Goal: Task Accomplishment & Management: Use online tool/utility

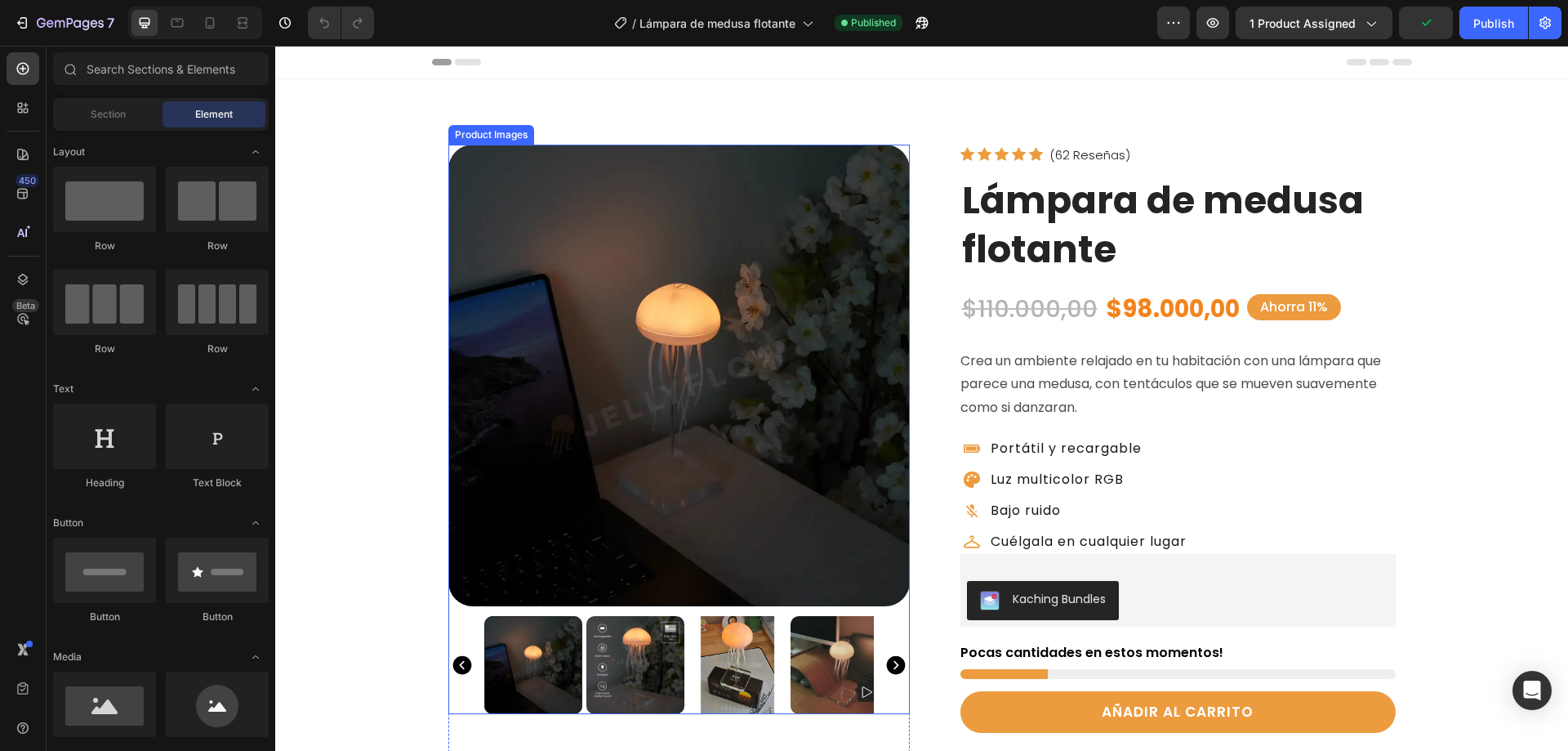
click at [627, 381] on img at bounding box center [679, 375] width 462 height 462
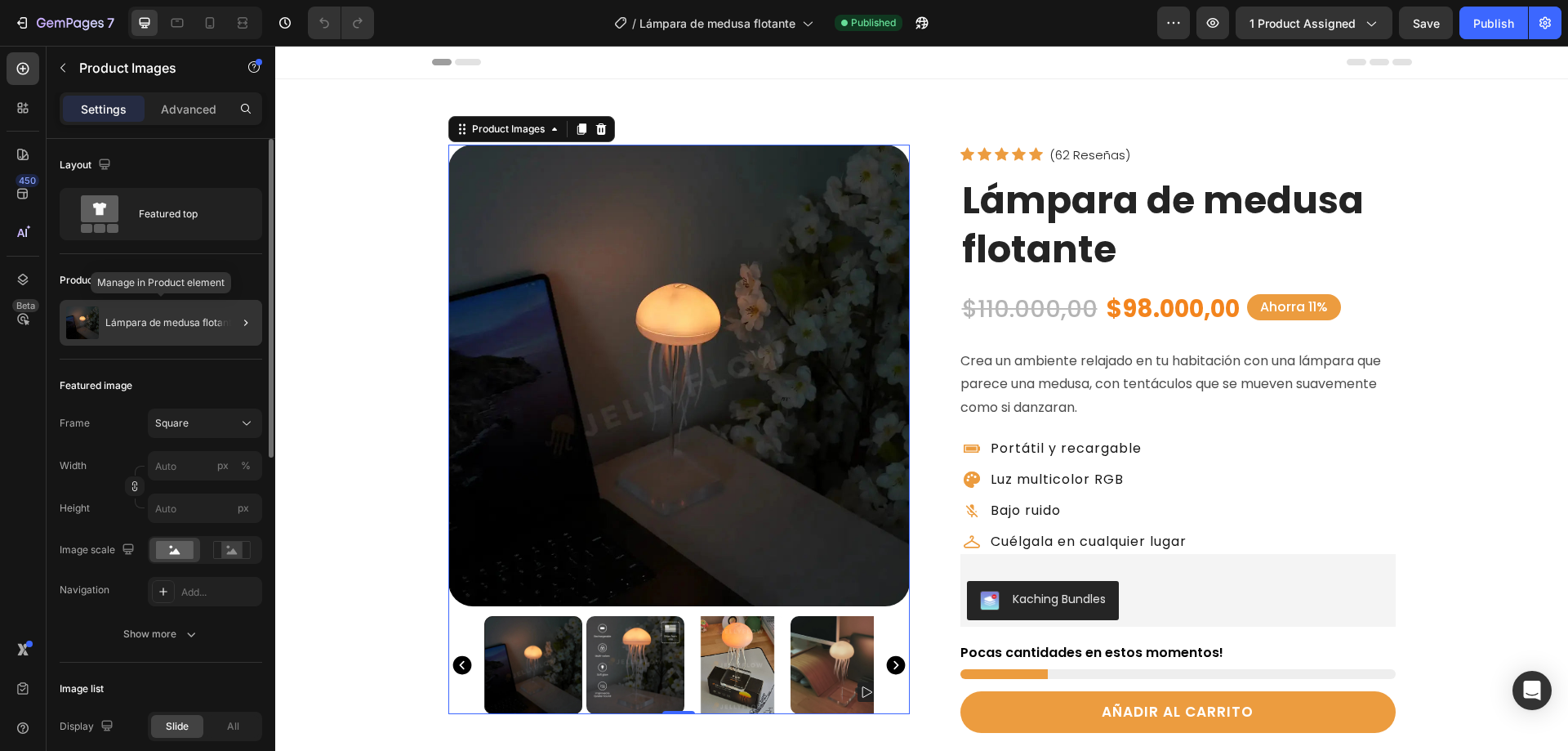
click at [125, 321] on p "Lámpara de medusa flotante" at bounding box center [171, 322] width 132 height 11
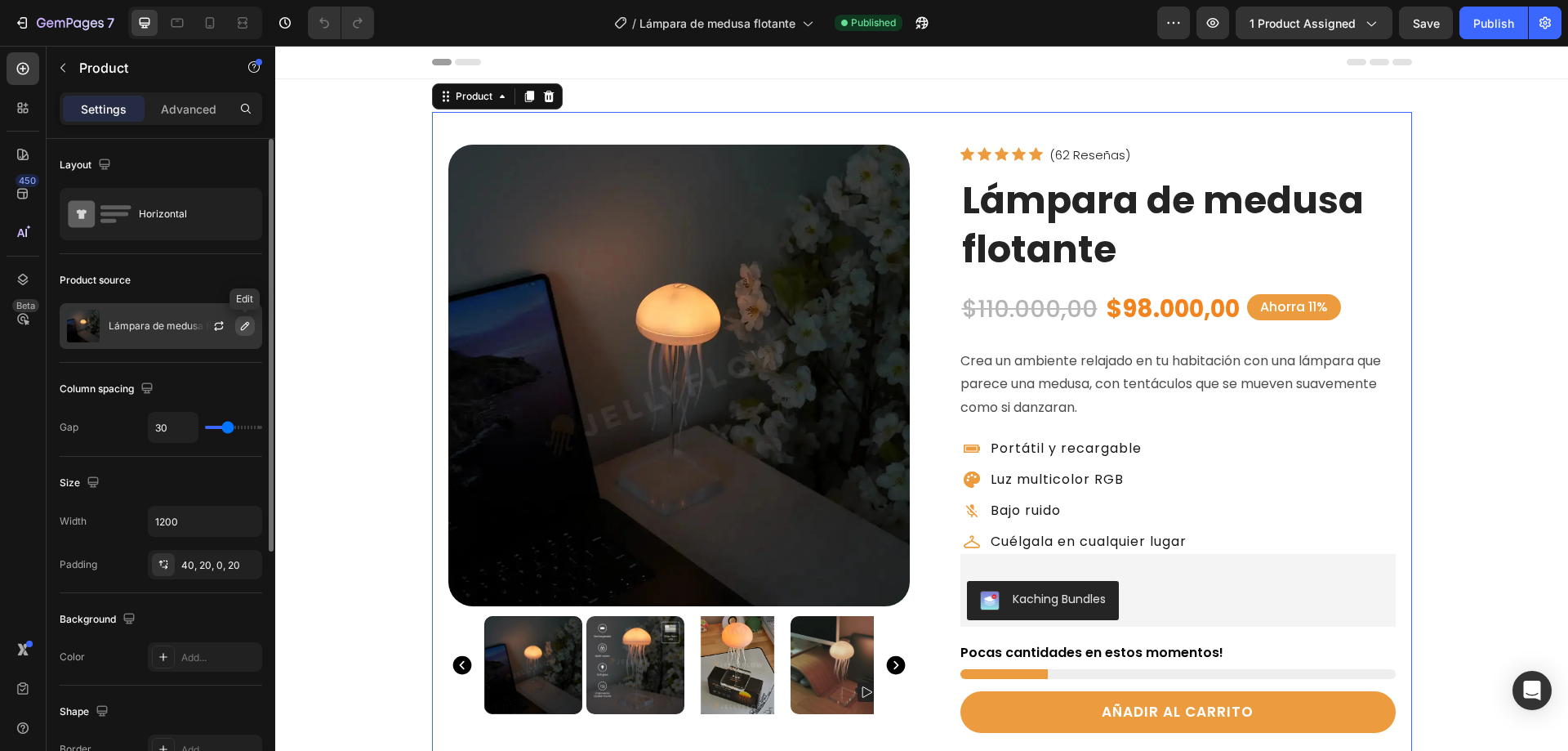
click at [243, 330] on icon "button" at bounding box center [244, 326] width 8 height 8
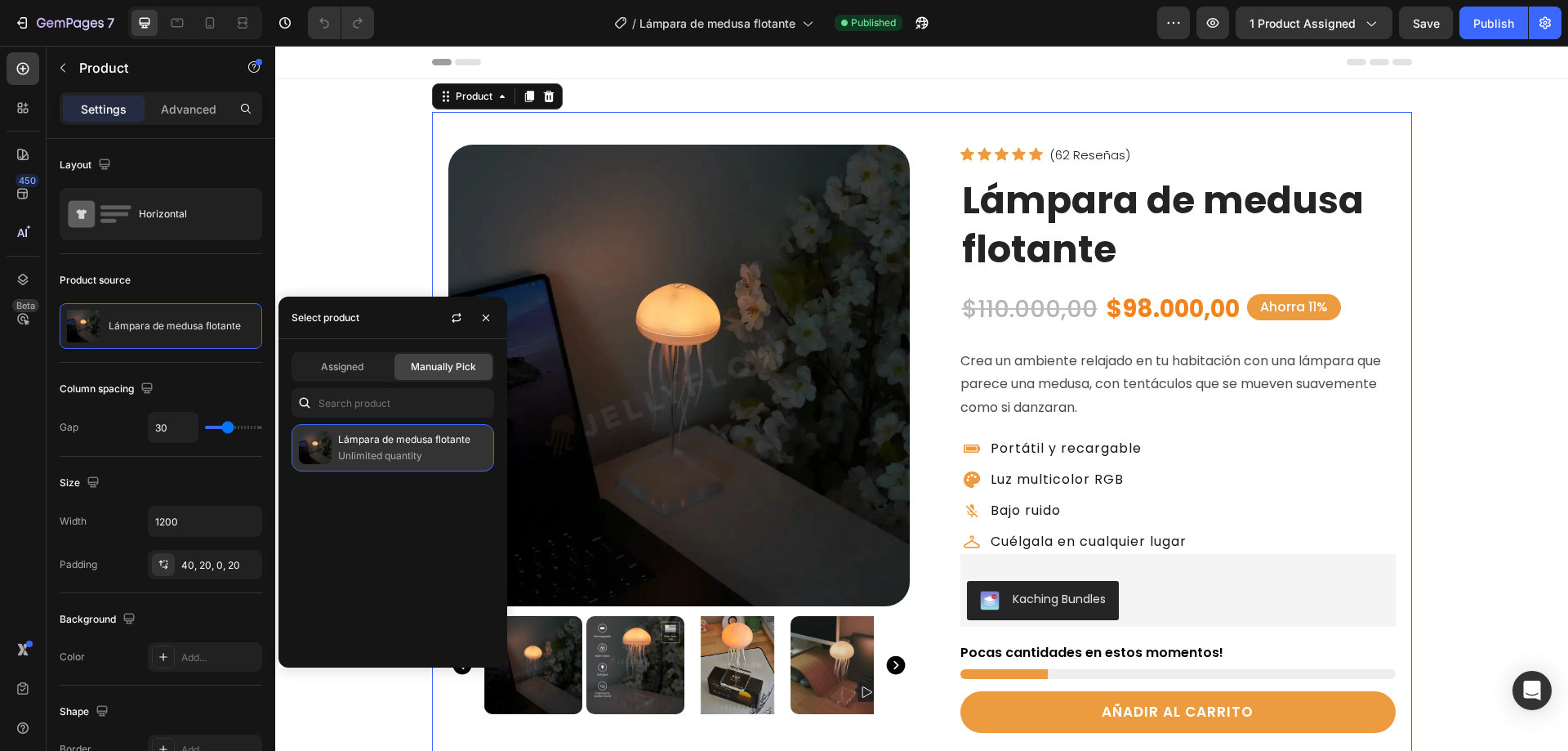
click at [364, 441] on p "Lámpara de medusa flotante" at bounding box center [412, 439] width 149 height 16
click at [349, 458] on p "Unlimited quantity" at bounding box center [412, 455] width 149 height 16
click at [182, 265] on div "Product source Lámpara de medusa flotante" at bounding box center [161, 308] width 202 height 109
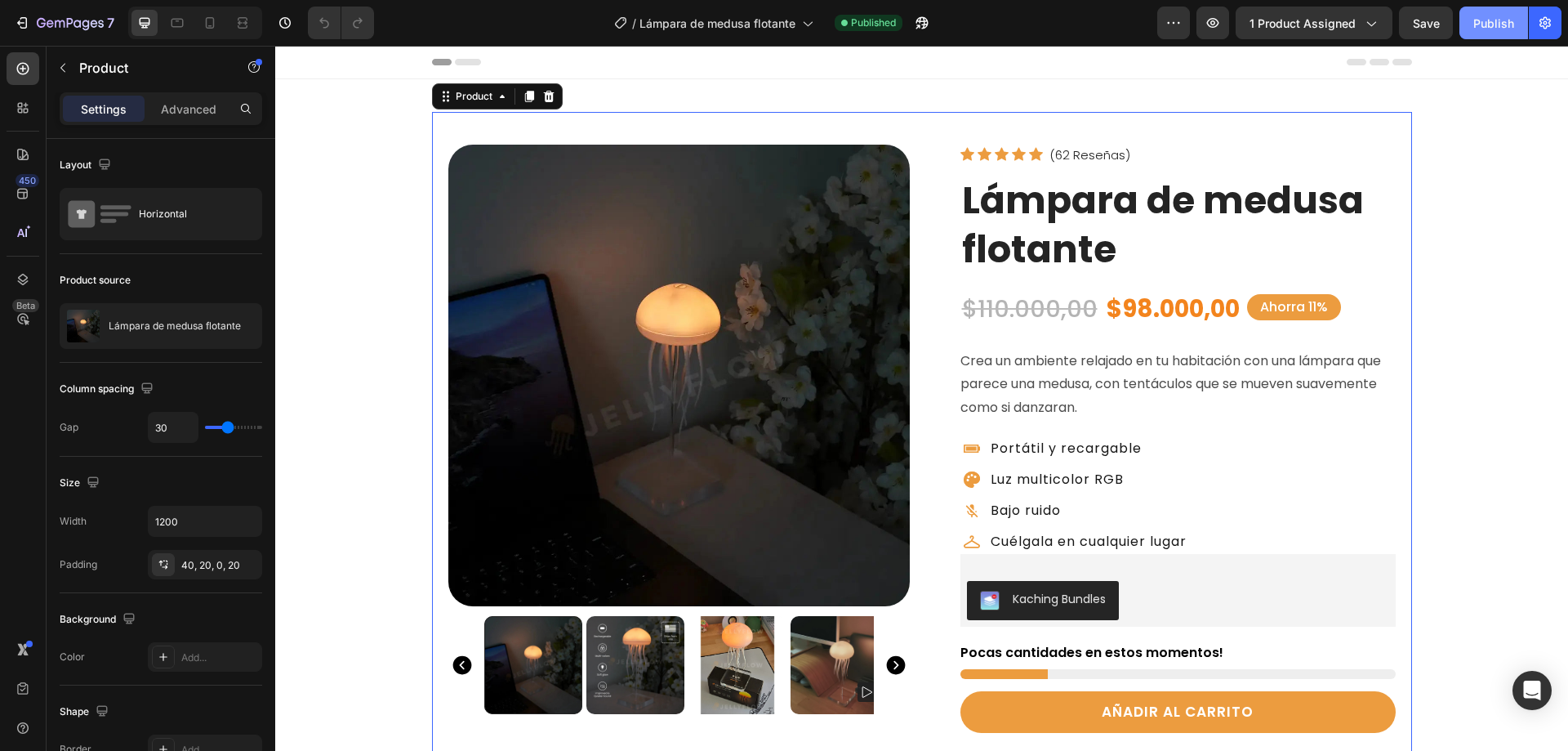
click at [1494, 22] on div "Publish" at bounding box center [1494, 23] width 41 height 17
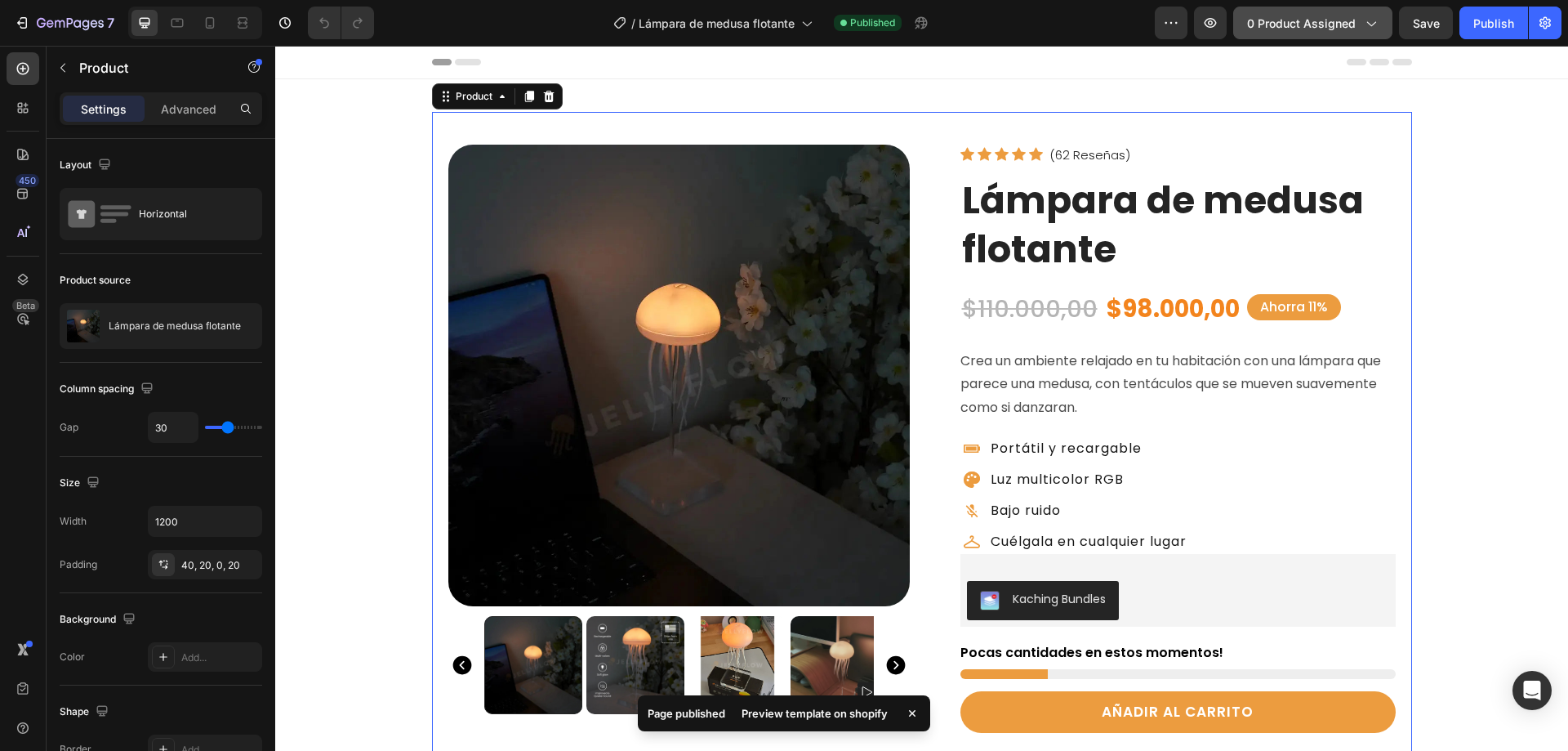
click at [1307, 21] on span "0 product assigned" at bounding box center [1301, 23] width 109 height 17
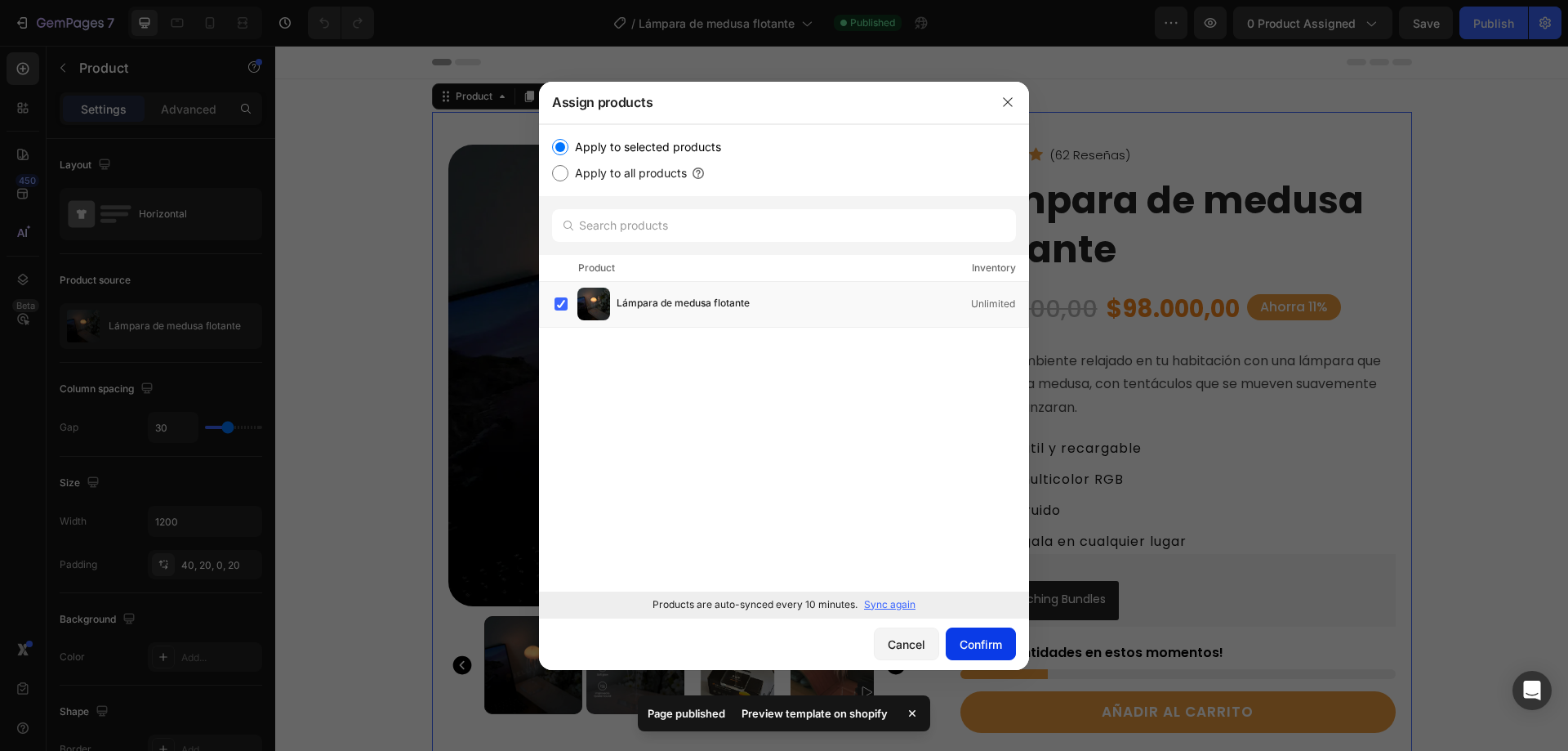
click at [975, 647] on div "Confirm" at bounding box center [980, 644] width 42 height 17
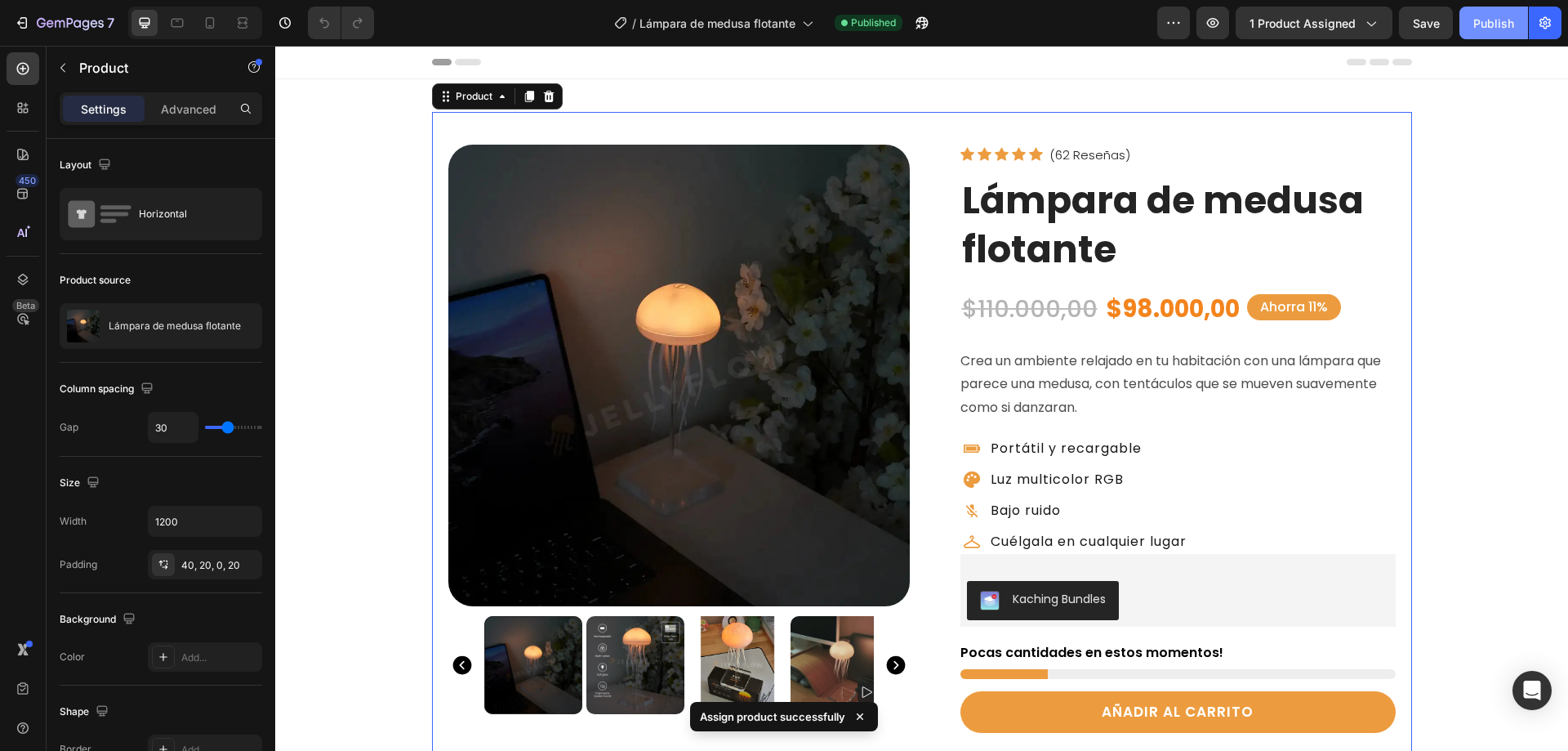
click at [1500, 19] on div "Publish" at bounding box center [1494, 23] width 41 height 17
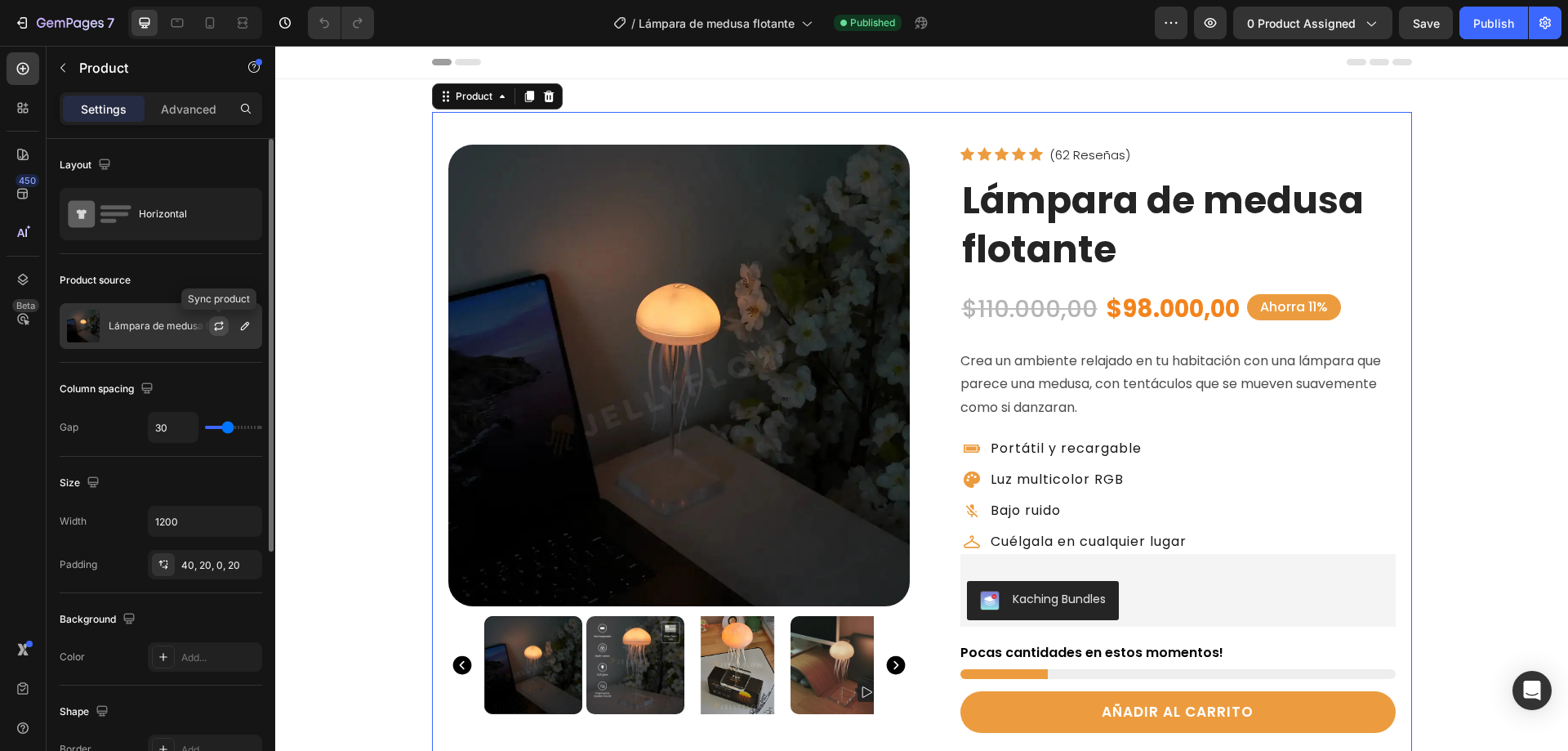
click at [219, 326] on icon "button" at bounding box center [219, 326] width 13 height 13
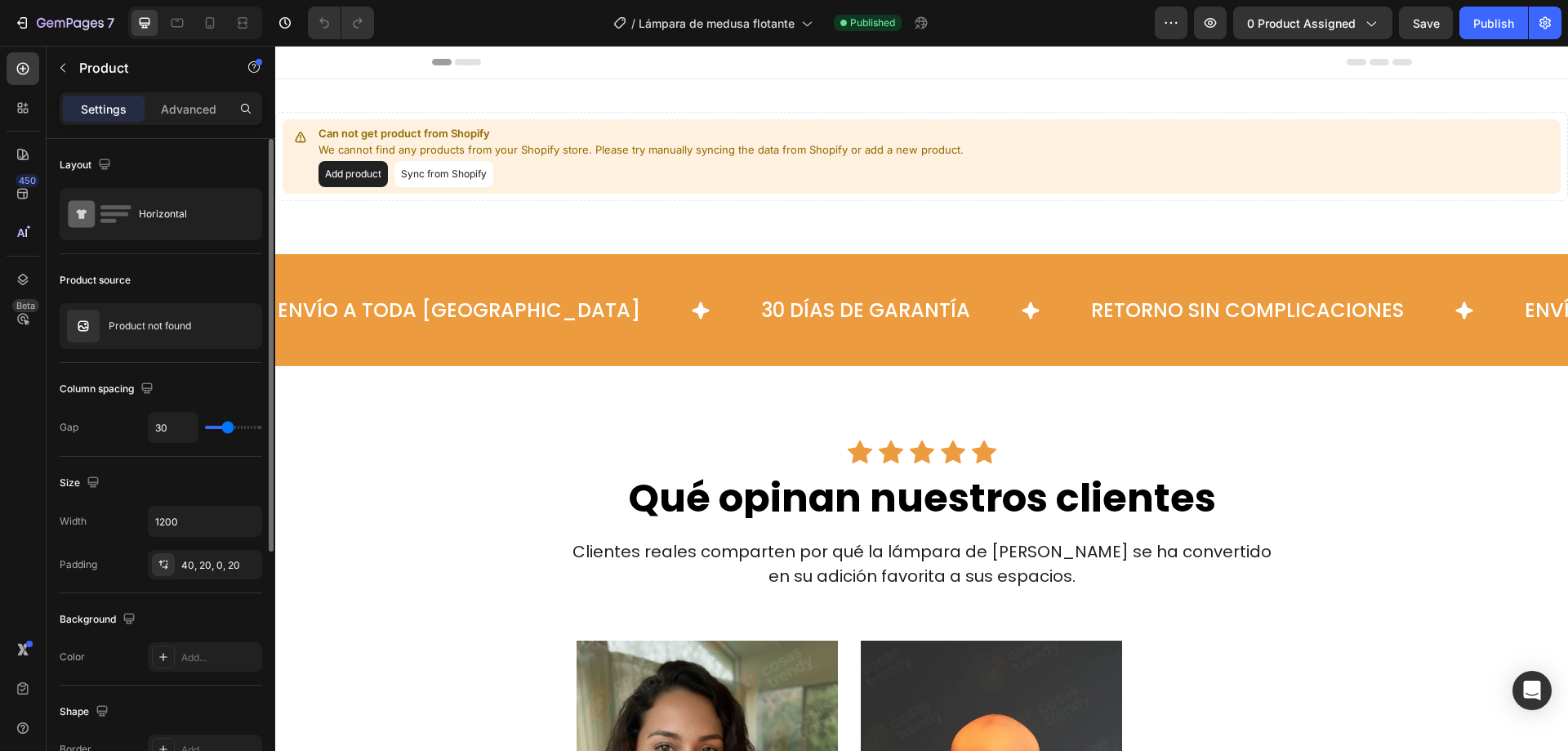
click at [356, 172] on button "Add product" at bounding box center [353, 174] width 69 height 26
click at [466, 173] on button "Sync from Shopify" at bounding box center [444, 174] width 99 height 26
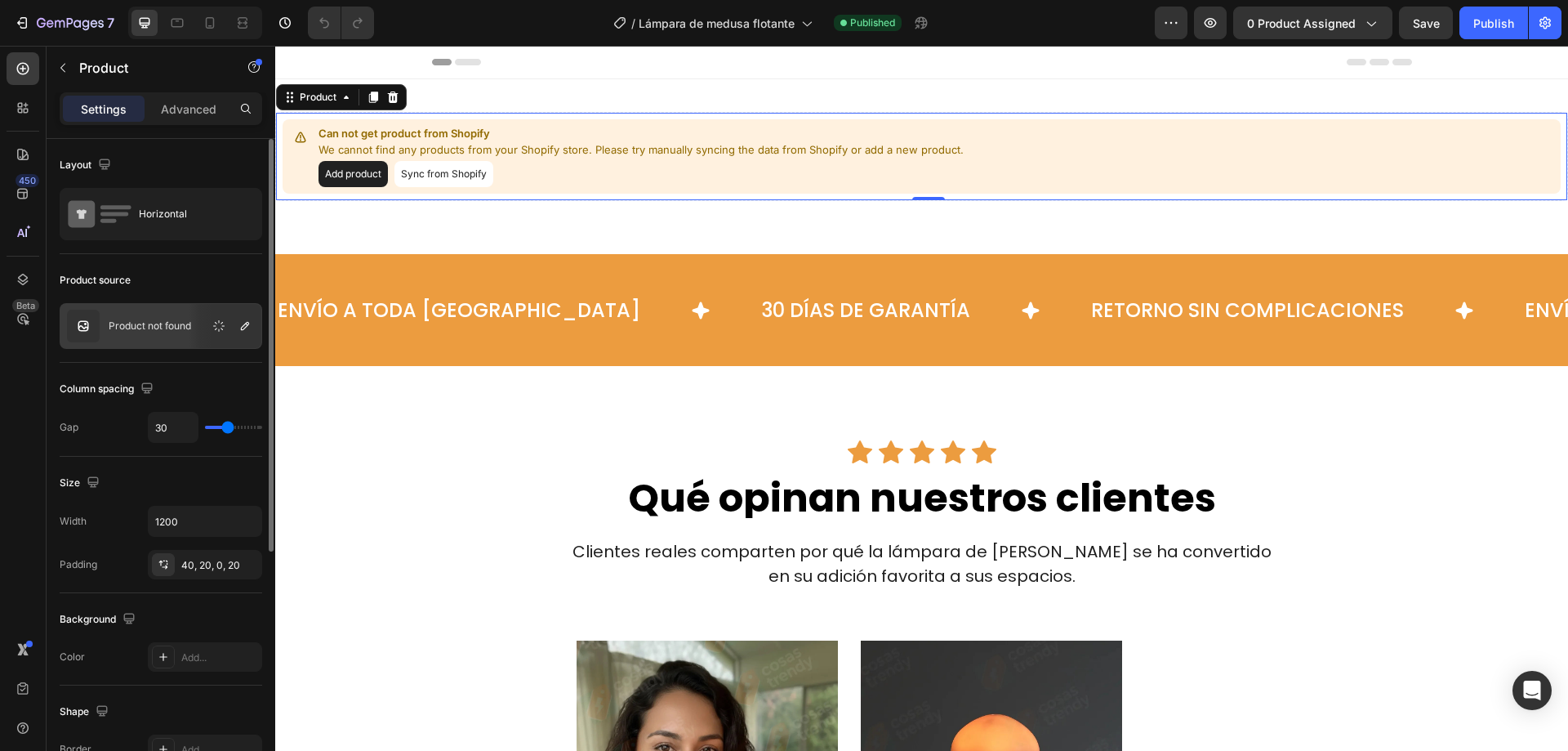
click at [424, 167] on button "Sync from Shopify" at bounding box center [444, 174] width 99 height 26
click at [169, 324] on p "Product not found" at bounding box center [150, 326] width 82 height 11
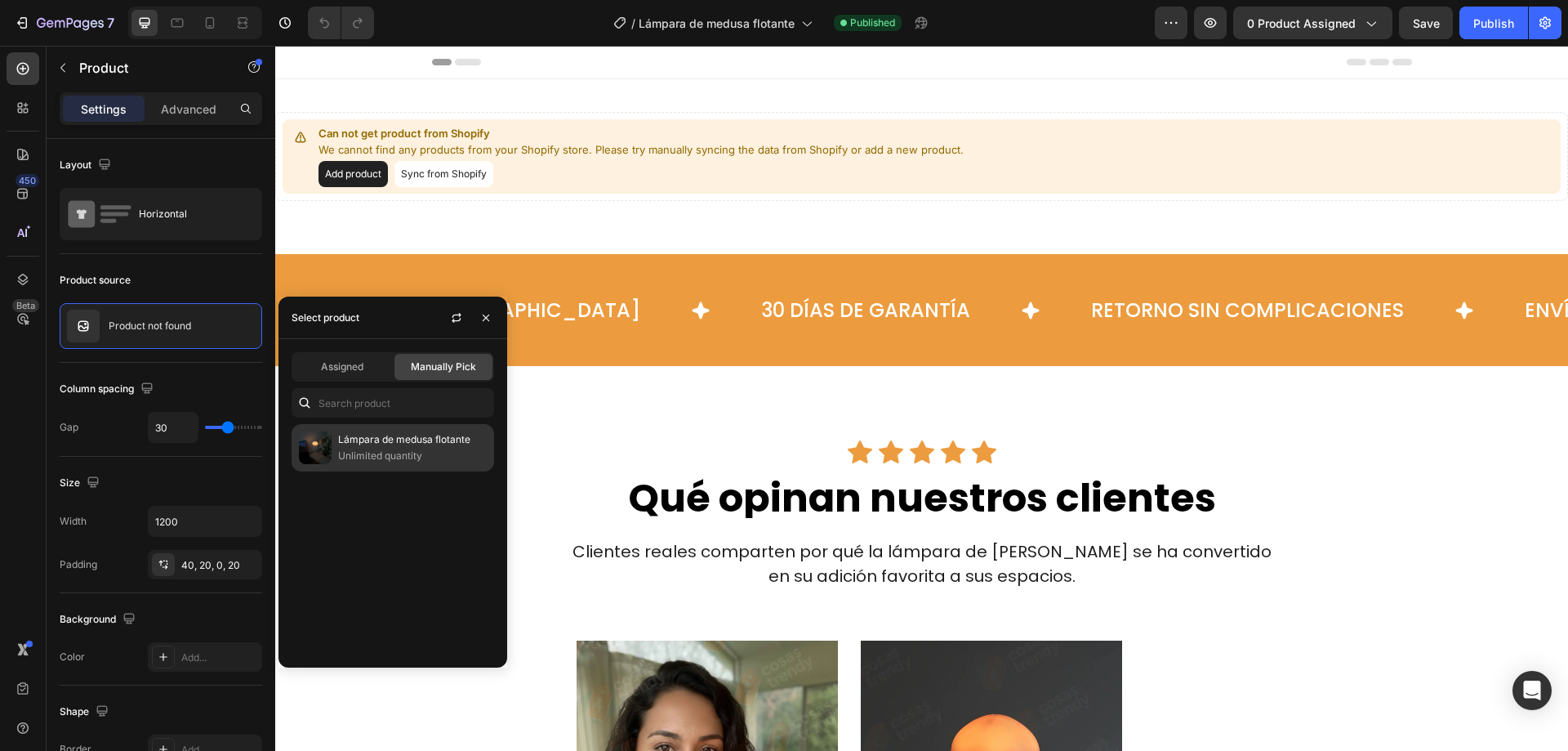
click at [355, 432] on p "Lámpara de medusa flotante" at bounding box center [412, 439] width 149 height 16
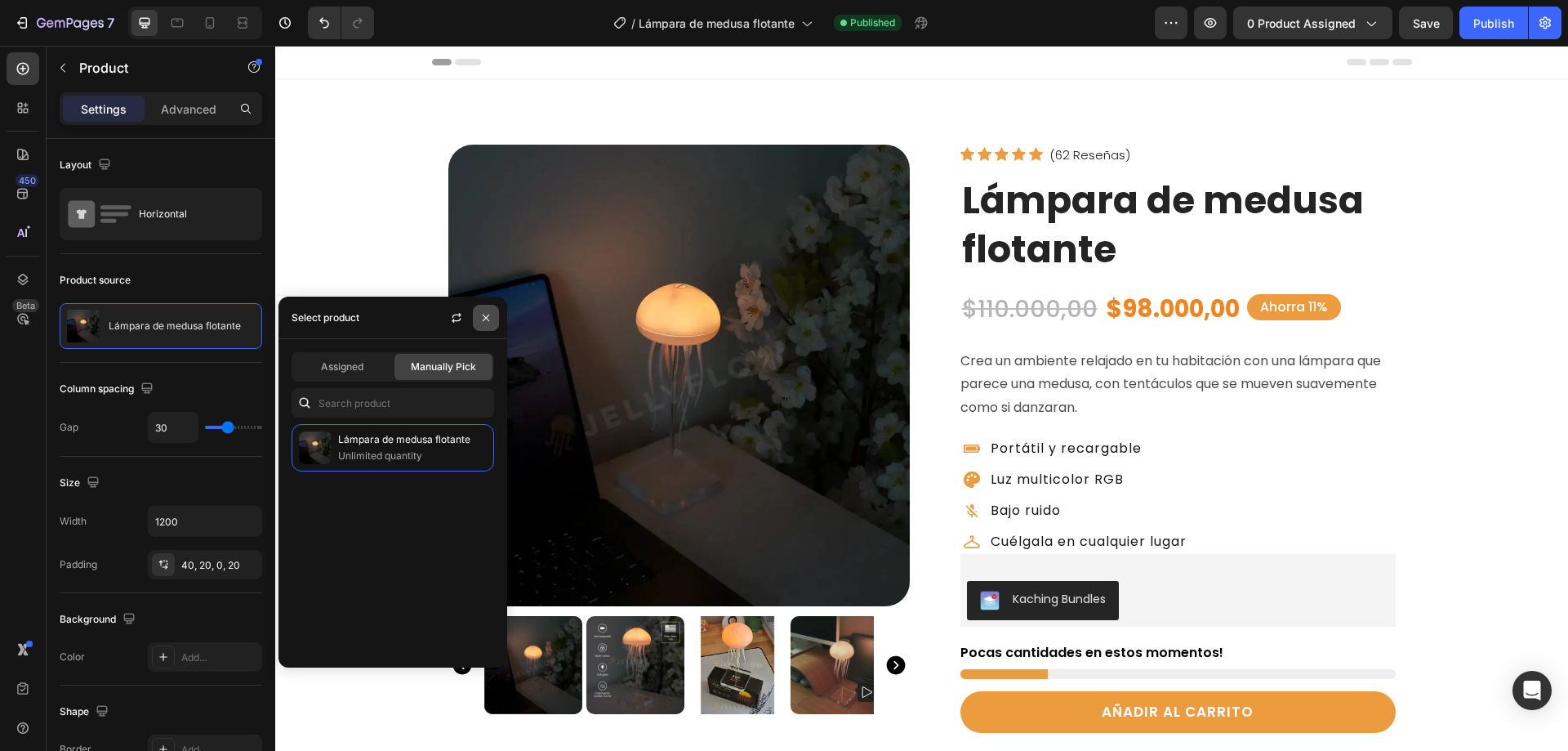
click at [485, 317] on icon "button" at bounding box center [486, 317] width 7 height 7
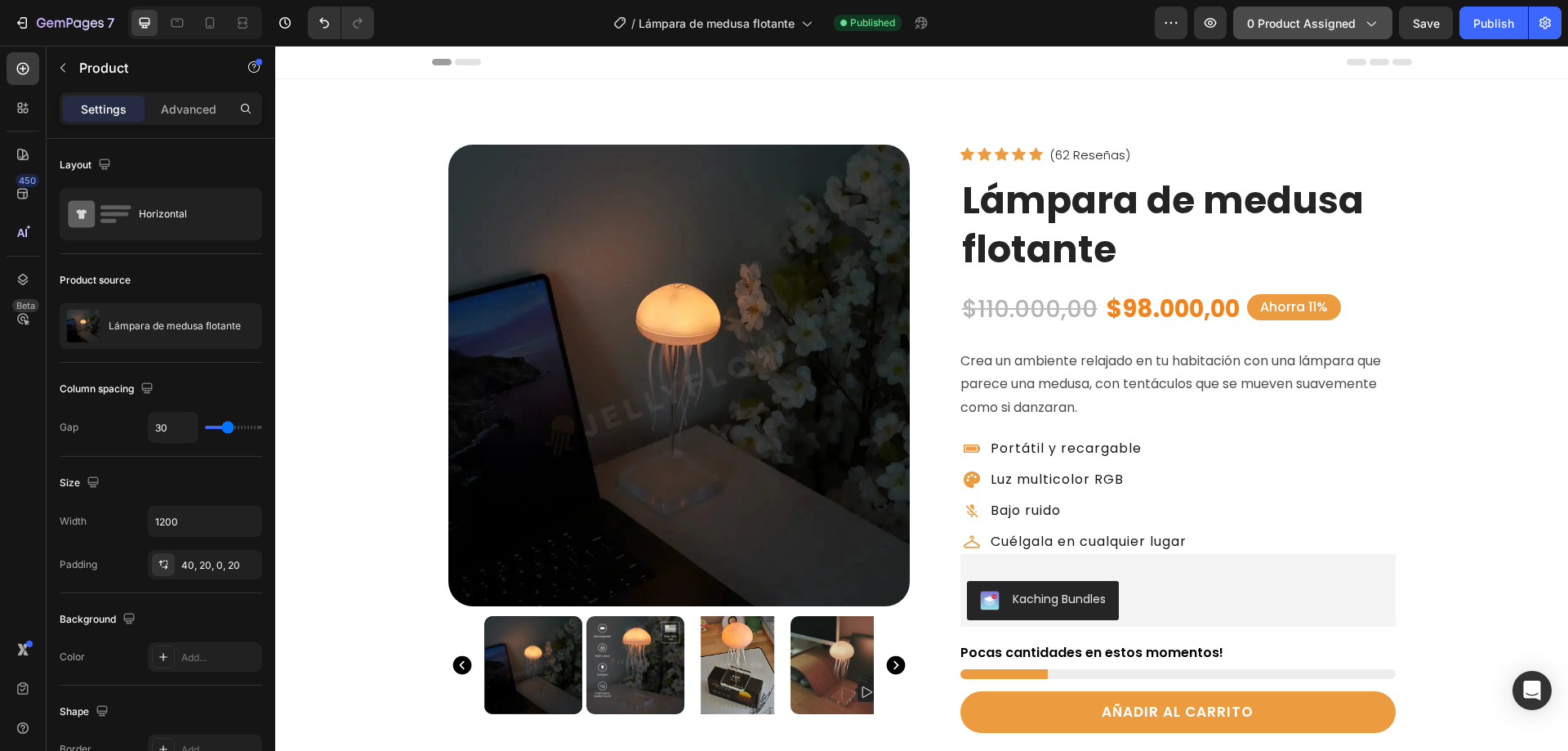
click at [1324, 18] on span "0 product assigned" at bounding box center [1301, 23] width 109 height 17
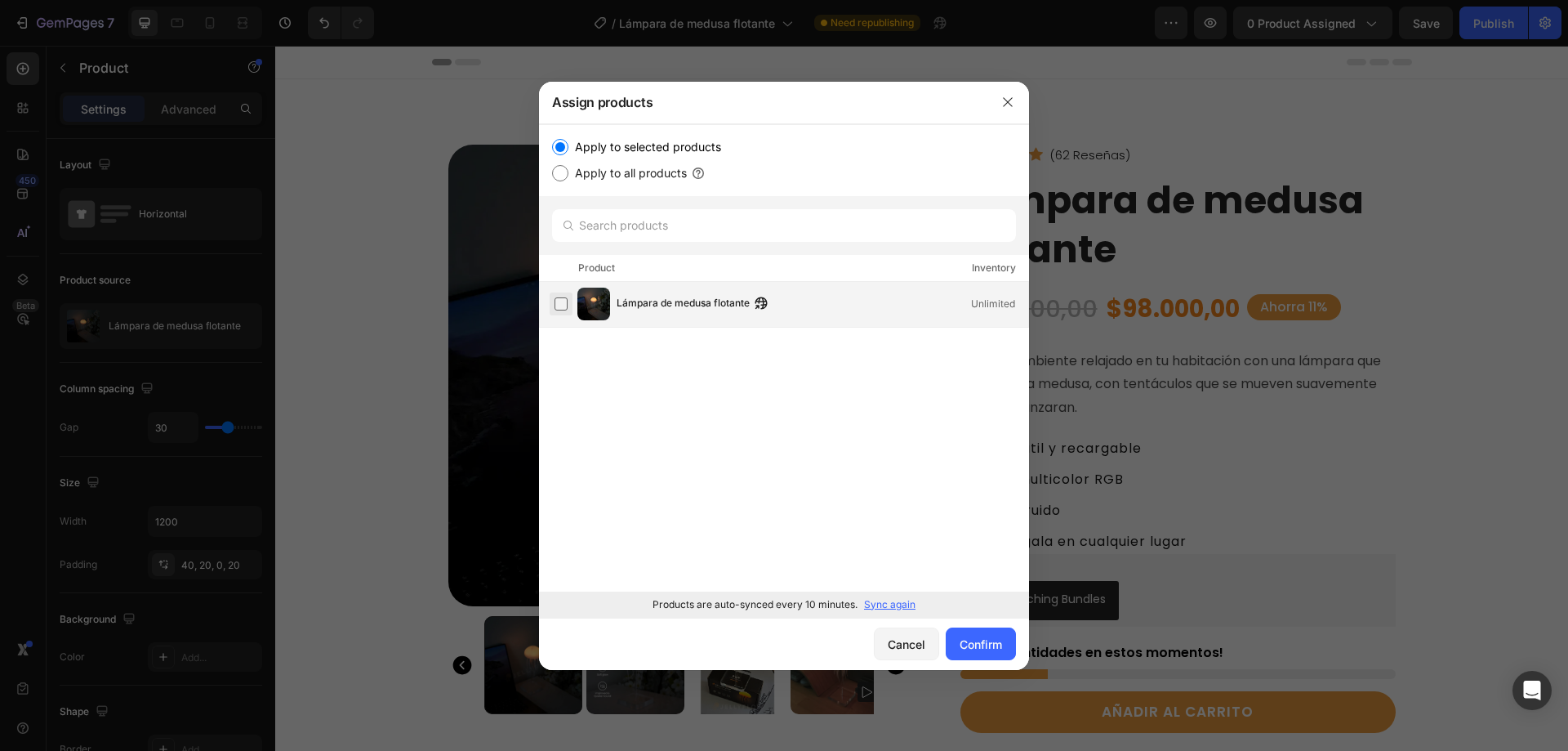
click at [561, 306] on label at bounding box center [561, 304] width 13 height 13
click at [967, 643] on div "Confirm" at bounding box center [980, 644] width 42 height 17
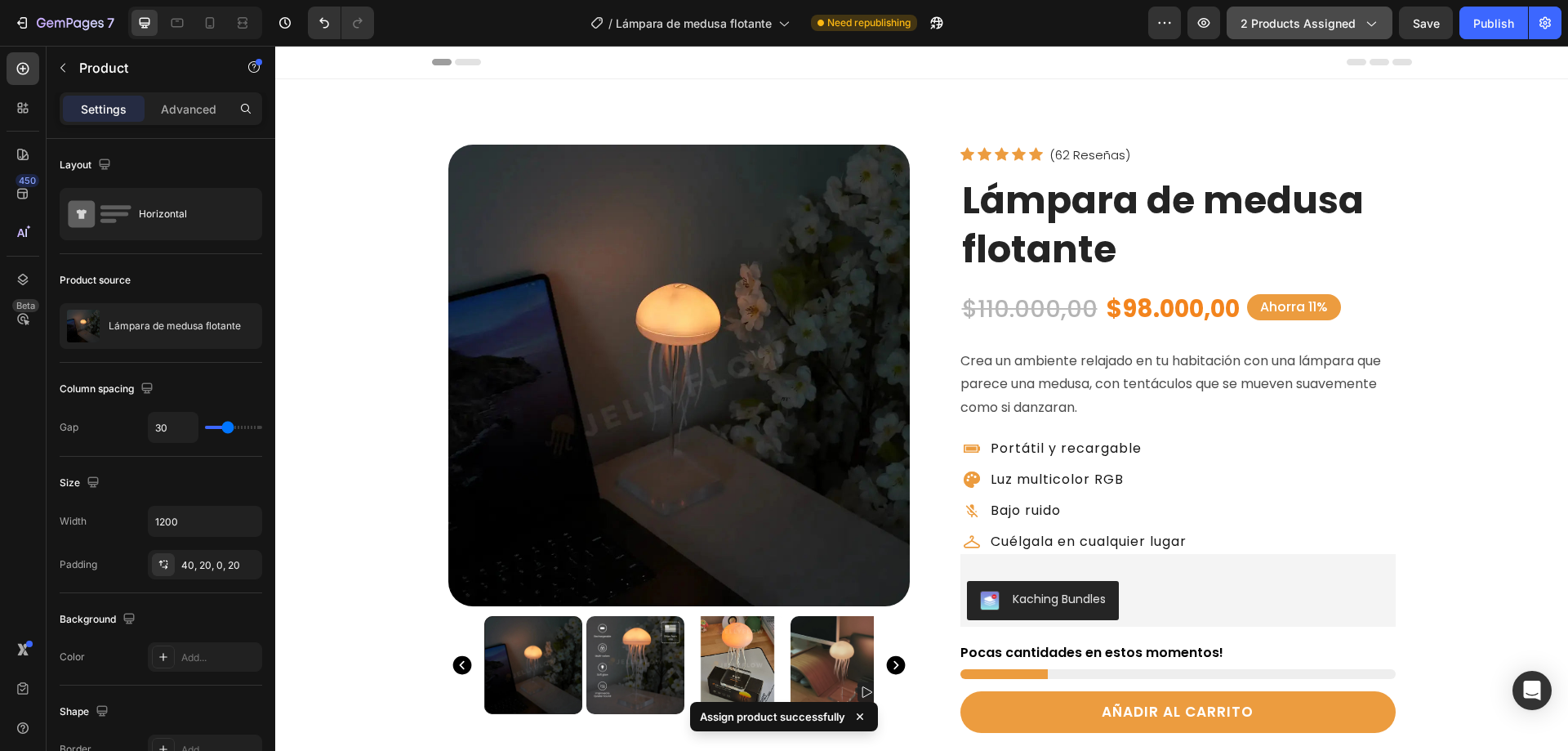
click at [1372, 22] on icon "button" at bounding box center [1370, 22] width 16 height 16
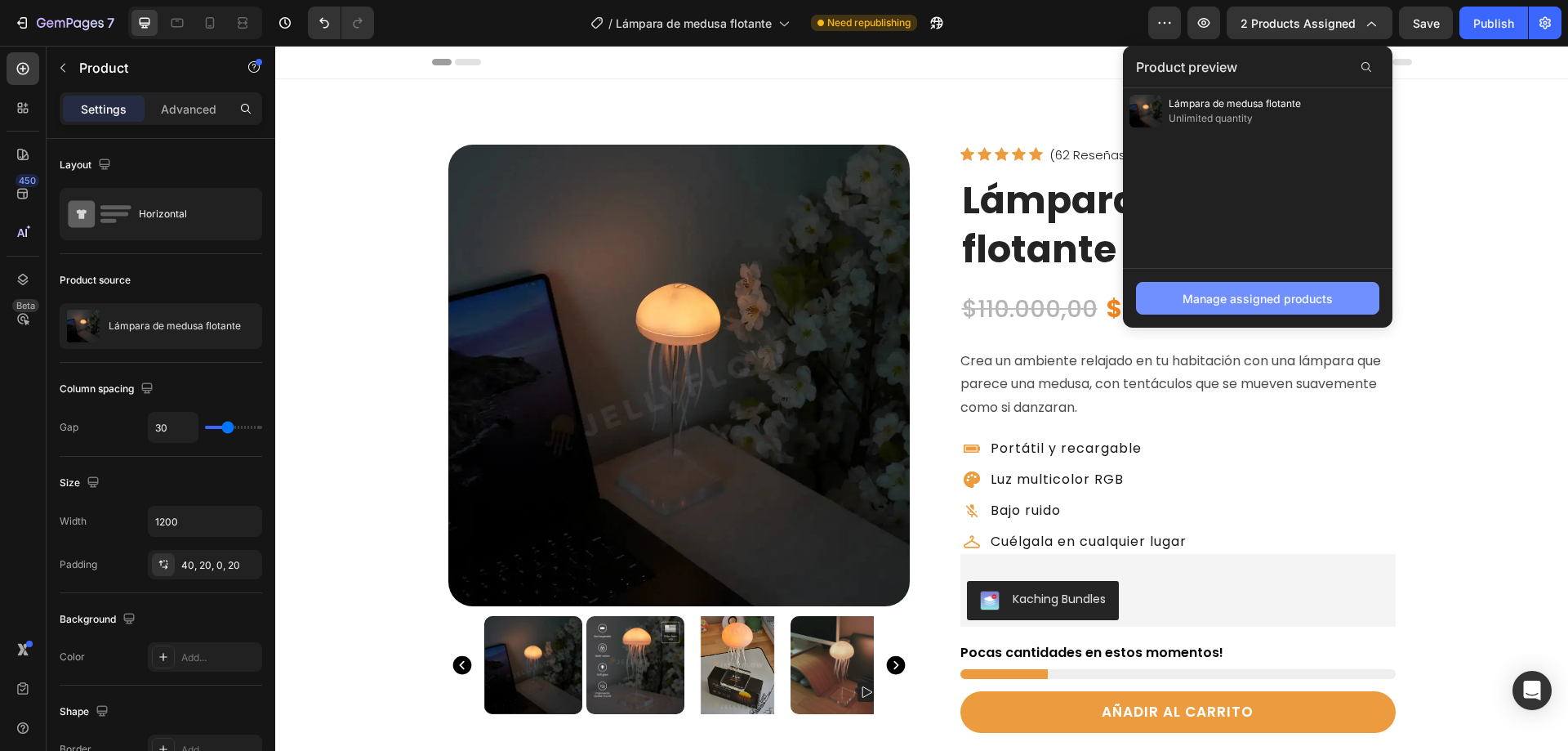
click at [1241, 298] on div "Manage assigned products" at bounding box center [1257, 299] width 151 height 17
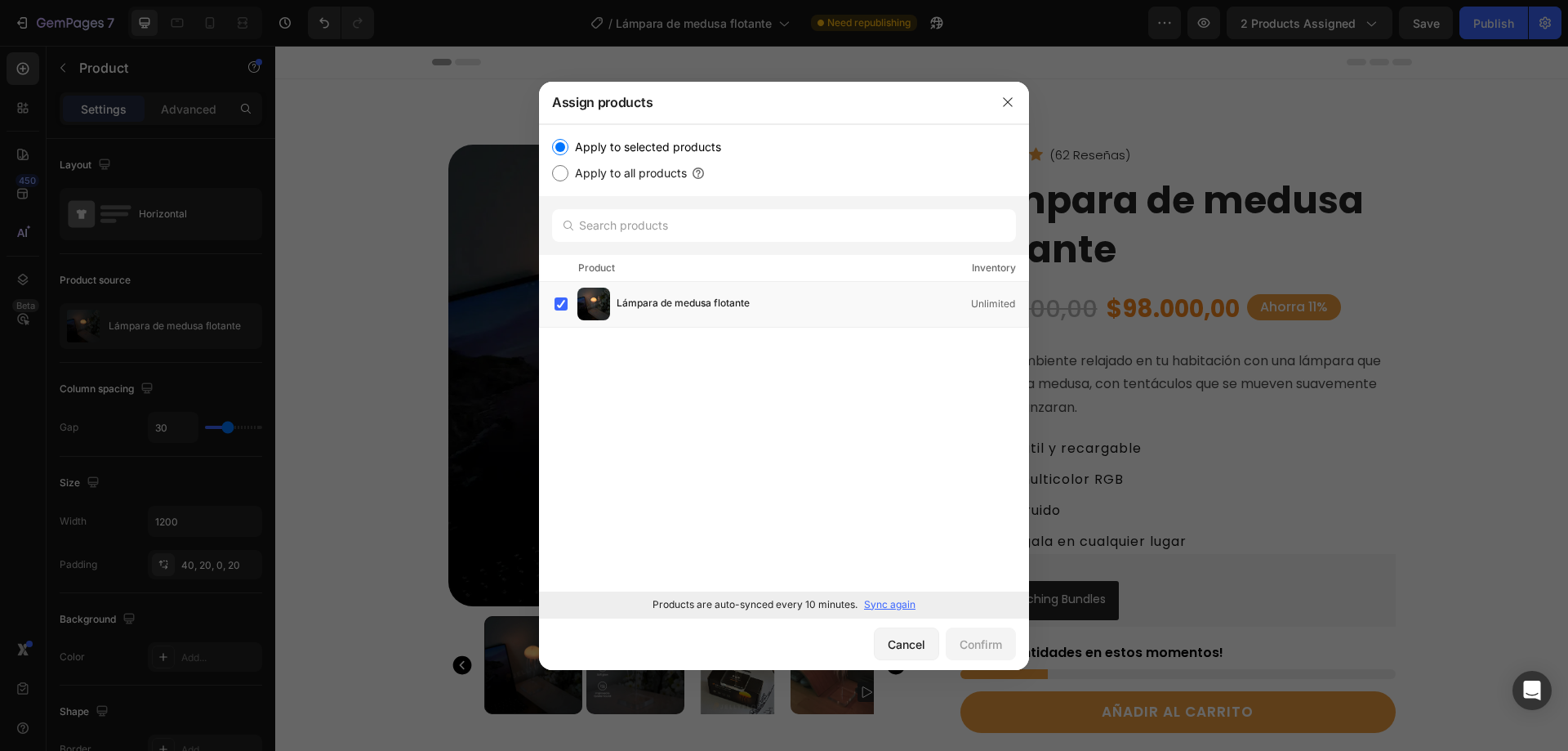
click at [878, 605] on p "Sync again" at bounding box center [889, 605] width 51 height 15
click at [560, 304] on label at bounding box center [561, 304] width 13 height 13
click at [565, 303] on label at bounding box center [561, 304] width 13 height 13
drag, startPoint x: 735, startPoint y: 51, endPoint x: 1010, endPoint y: 96, distance: 278.7
click at [1010, 96] on icon "button" at bounding box center [1008, 102] width 13 height 13
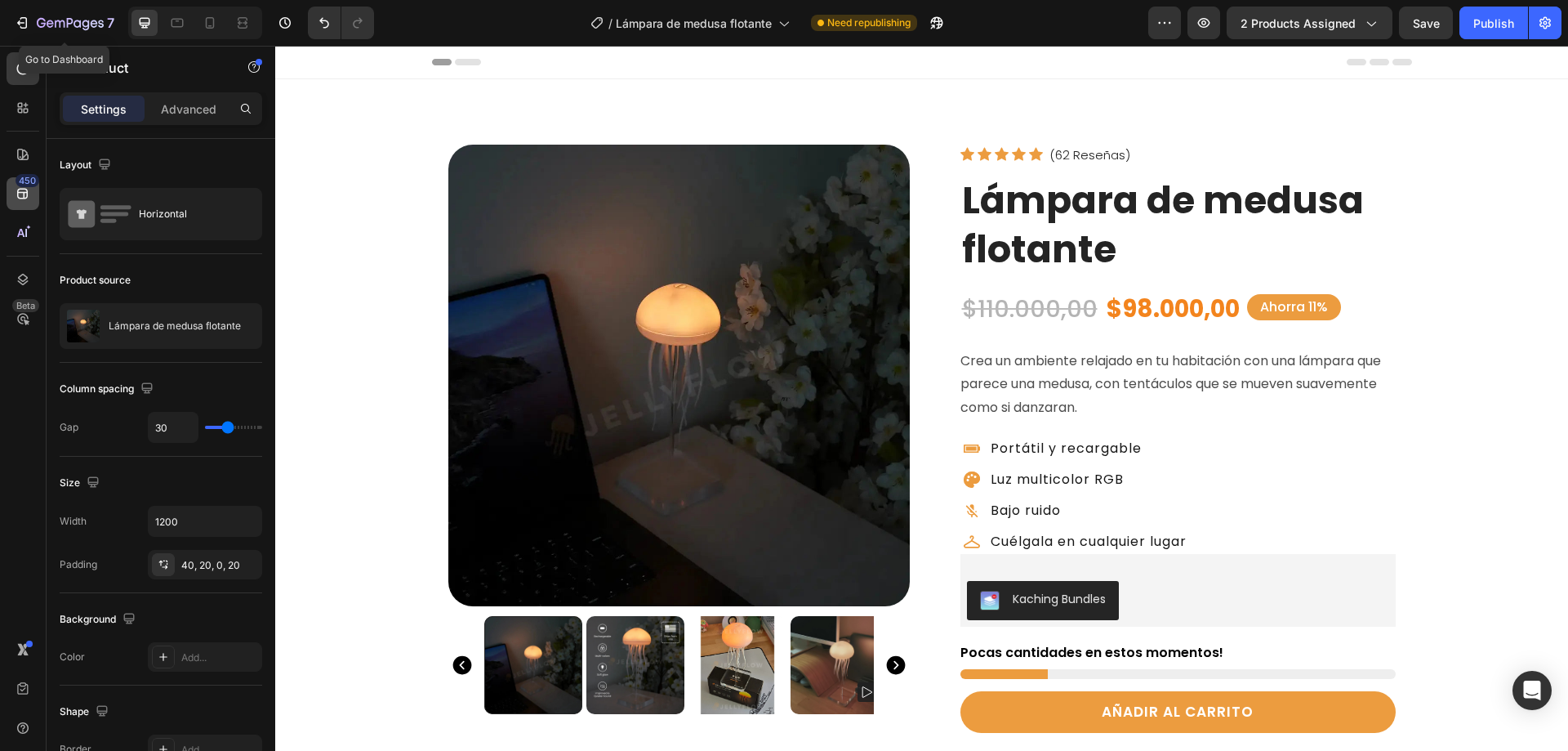
drag, startPoint x: 20, startPoint y: 22, endPoint x: 27, endPoint y: 205, distance: 183.1
click at [20, 21] on icon "button" at bounding box center [22, 22] width 16 height 16
